Goal: Navigation & Orientation: Find specific page/section

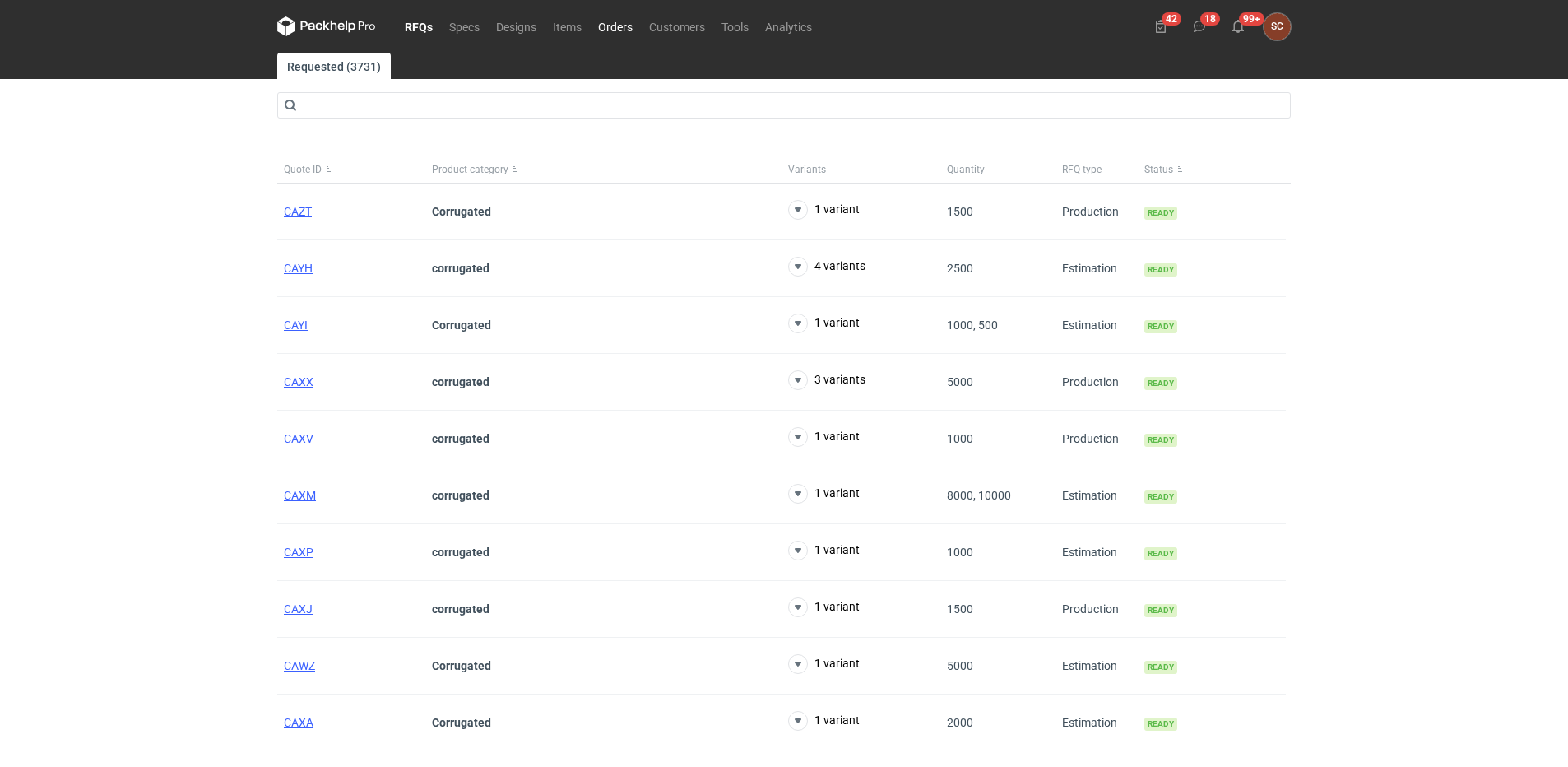
click at [605, 23] on link "Orders" at bounding box center [615, 26] width 51 height 20
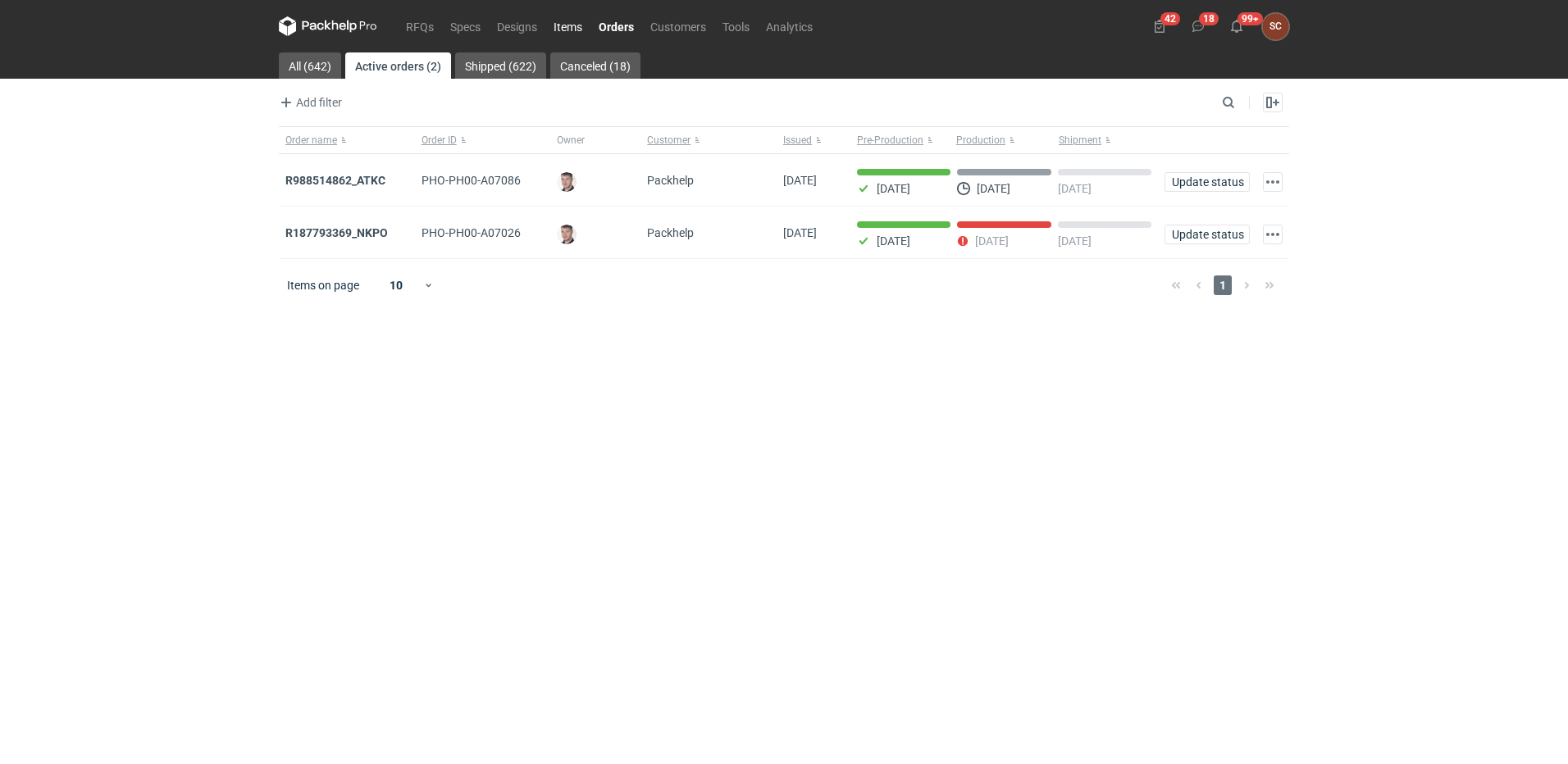
click at [581, 20] on link "Items" at bounding box center [568, 26] width 45 height 20
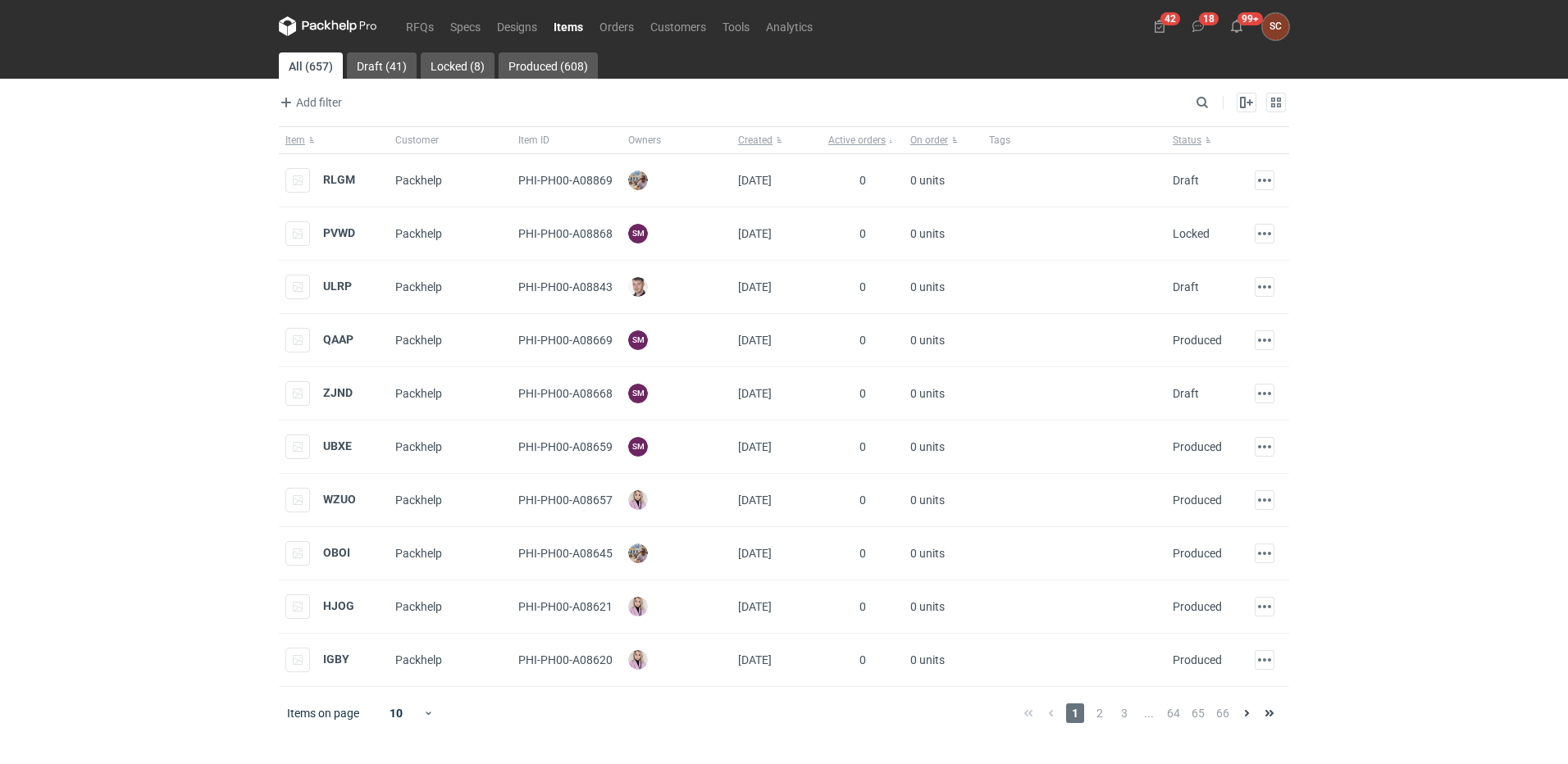
click at [210, 270] on div "RFQs Specs Designs Items Orders Customers Tools Analytics 42 18 99+ SC [PERSON_…" at bounding box center [784, 382] width 1568 height 764
click at [144, 245] on div "RFQs Specs Designs Items Orders Customers Tools Analytics 42 18 99+ SC [PERSON_…" at bounding box center [784, 382] width 1568 height 764
click at [626, 26] on link "Orders" at bounding box center [617, 26] width 51 height 20
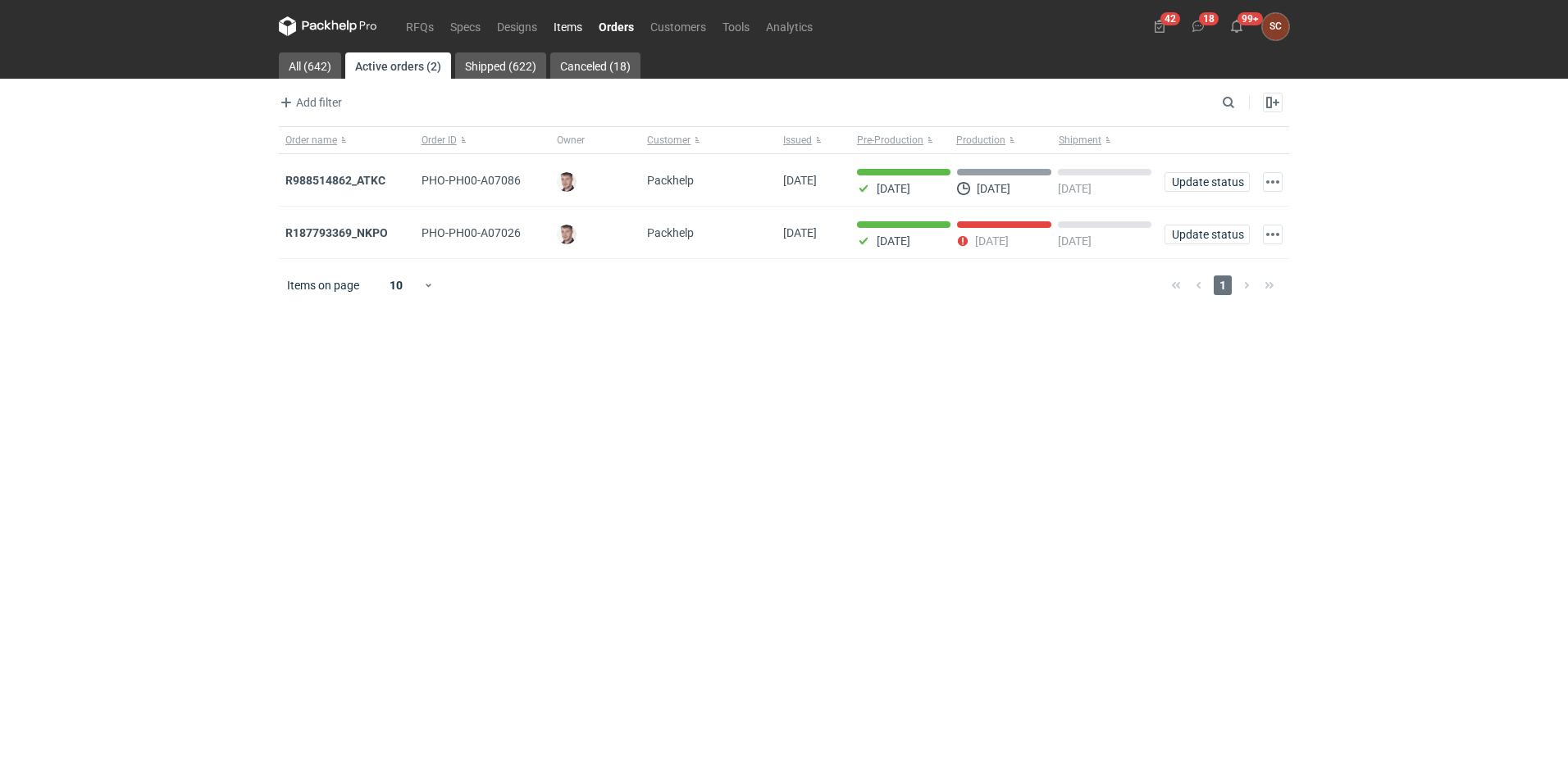
click at [560, 20] on link "Items" at bounding box center [568, 26] width 45 height 20
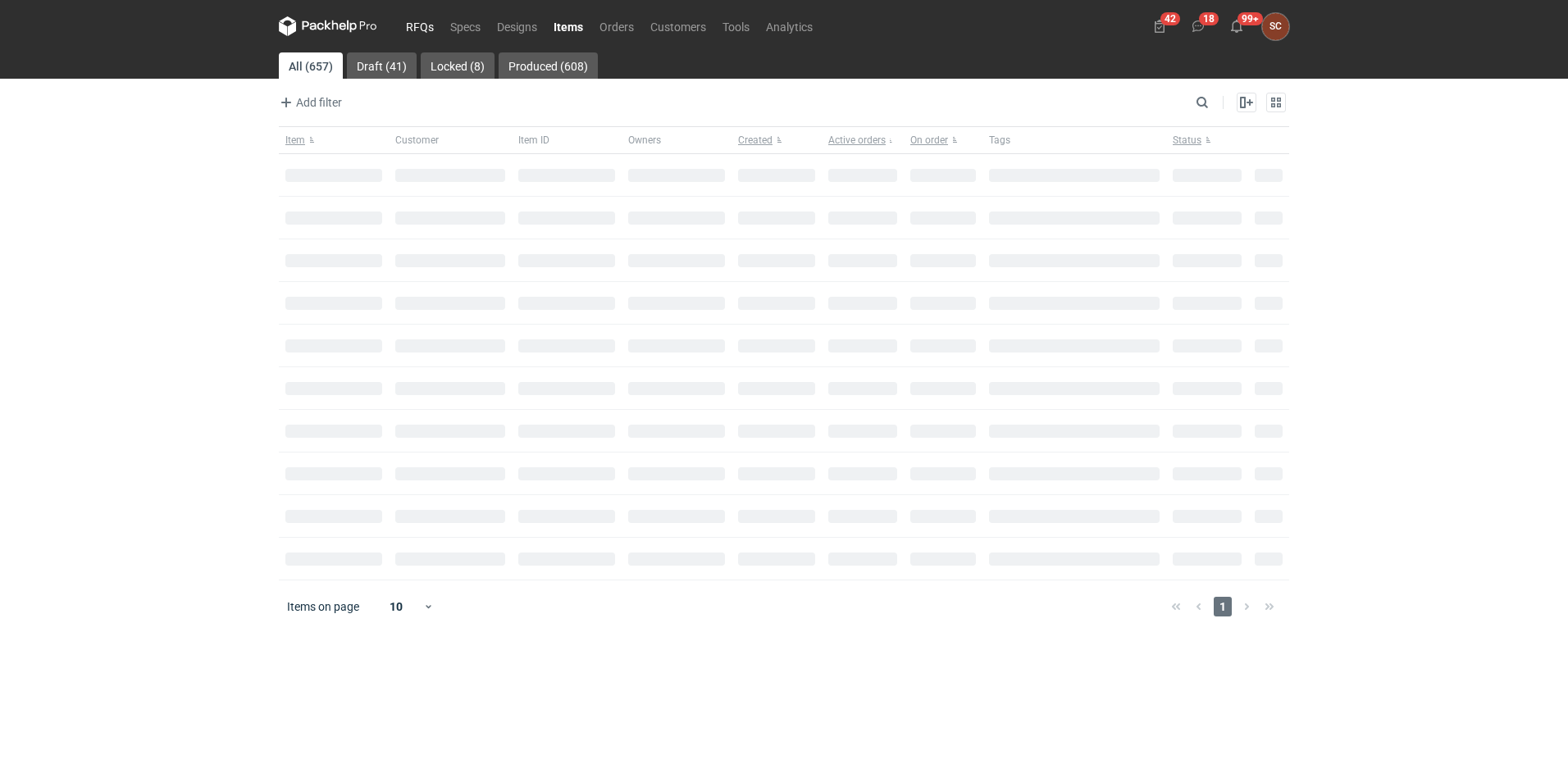
click at [409, 27] on link "RFQs" at bounding box center [420, 26] width 45 height 20
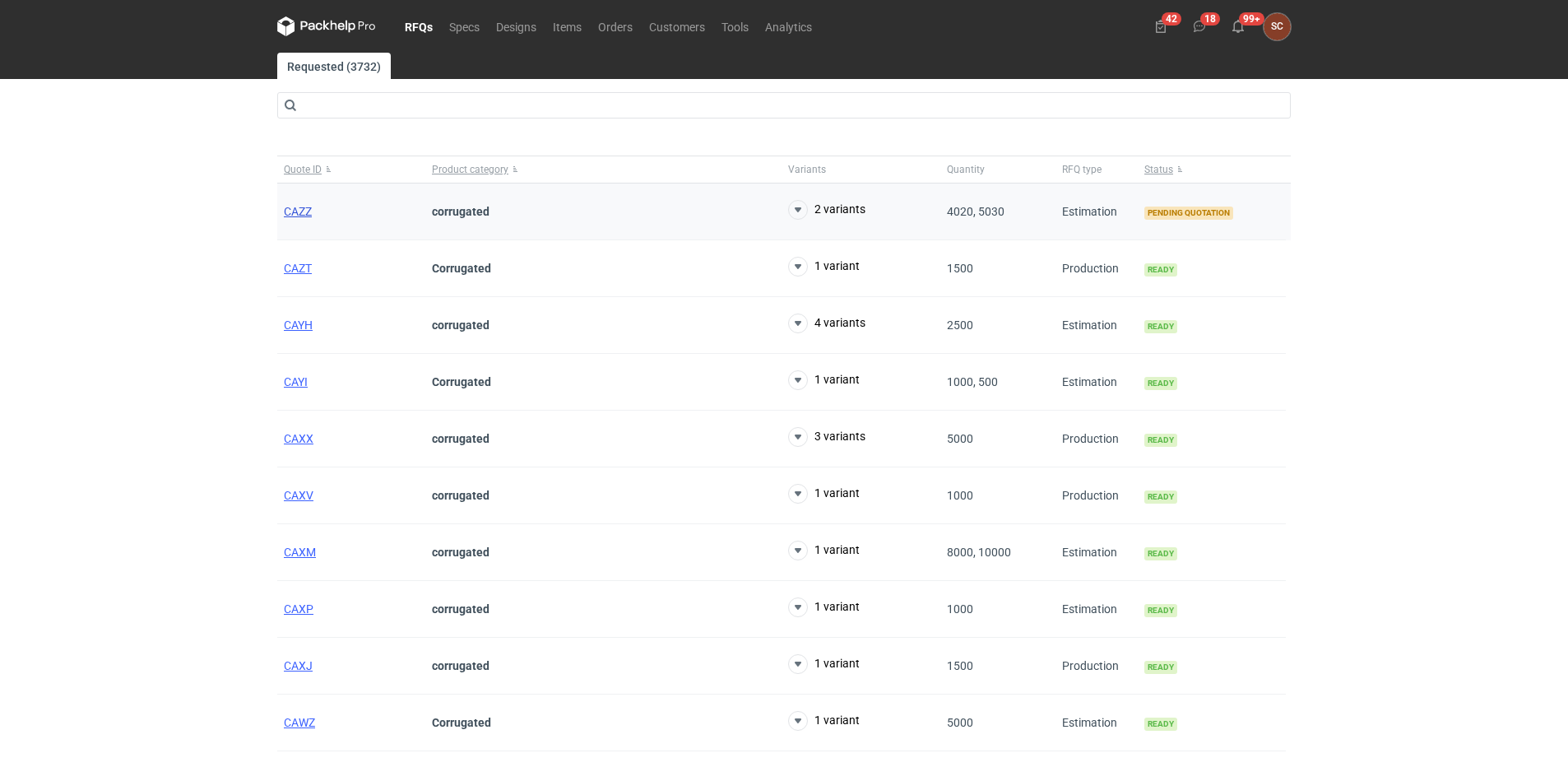
click at [298, 208] on span "CAZZ" at bounding box center [298, 211] width 28 height 13
